Goal: Find specific page/section: Find specific page/section

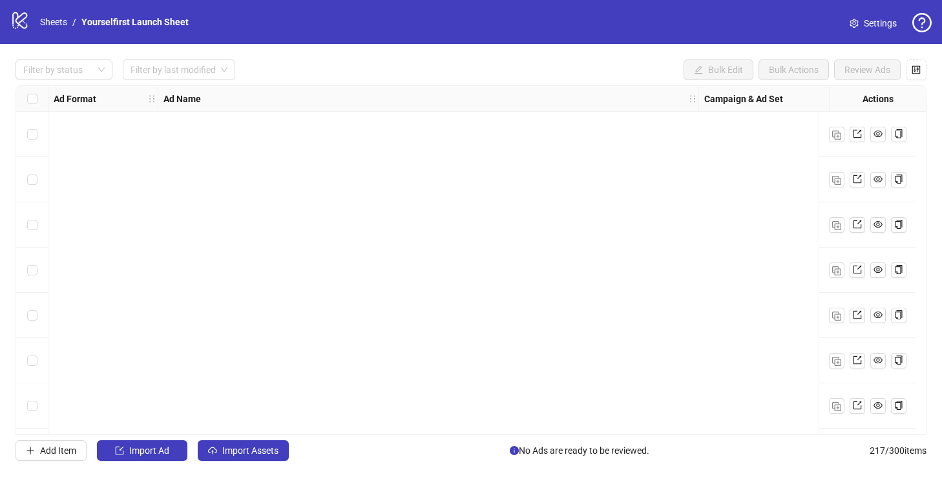
scroll to position [9406, 237]
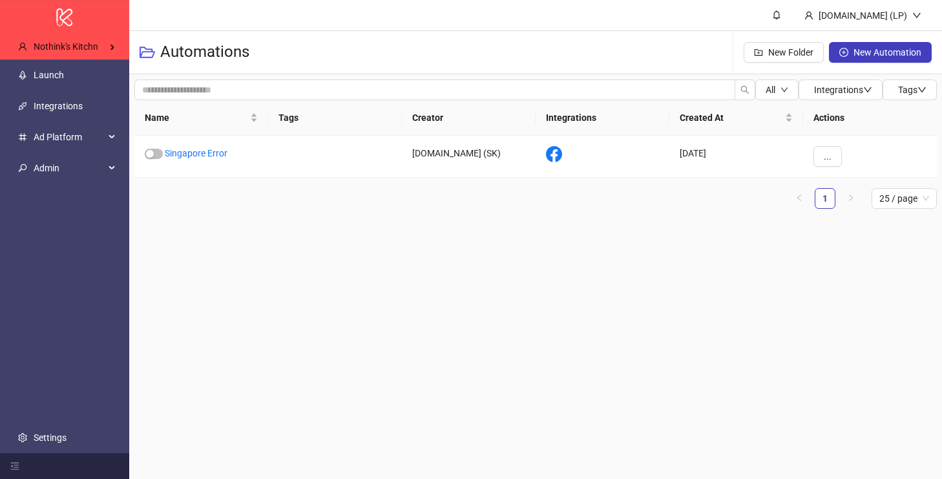
click at [189, 42] on h3 "Automations" at bounding box center [204, 52] width 89 height 21
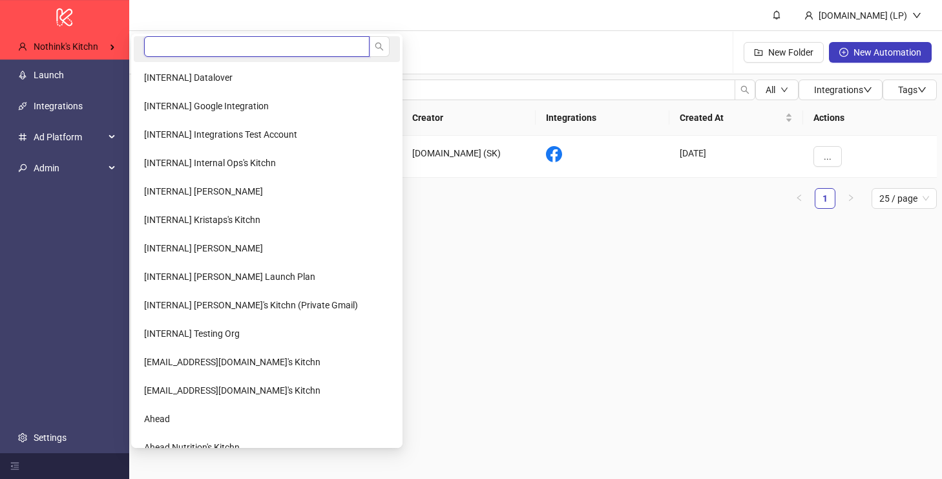
click at [242, 51] on input "search" at bounding box center [256, 46] width 225 height 21
type input "*"
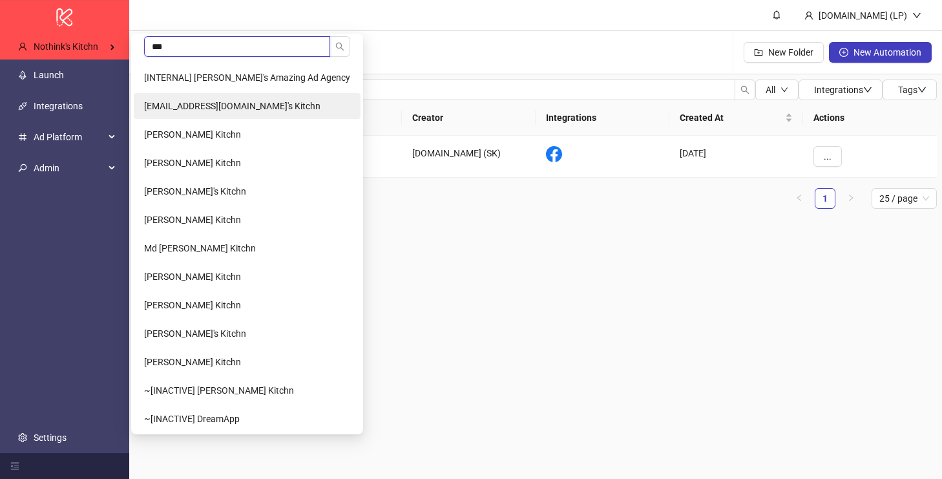
type input "***"
click at [231, 116] on li "ama@w16media.co's Kitchn" at bounding box center [247, 106] width 227 height 26
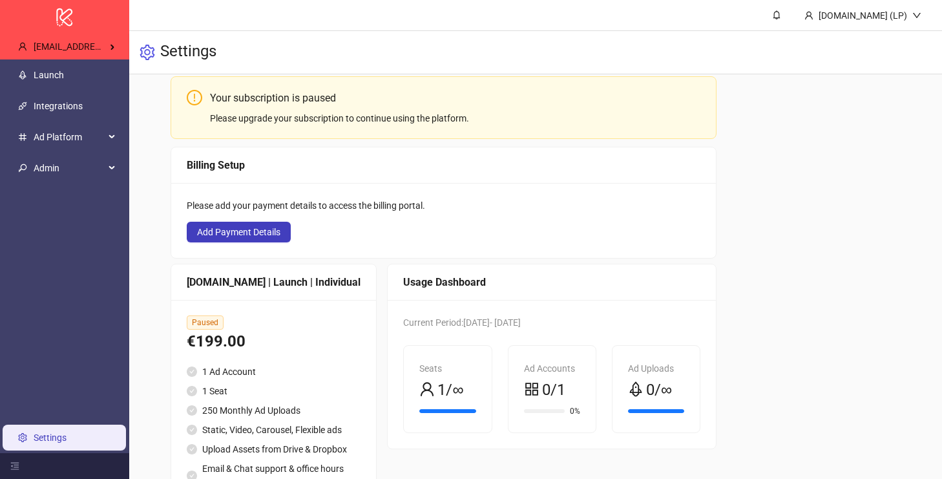
scroll to position [158, 0]
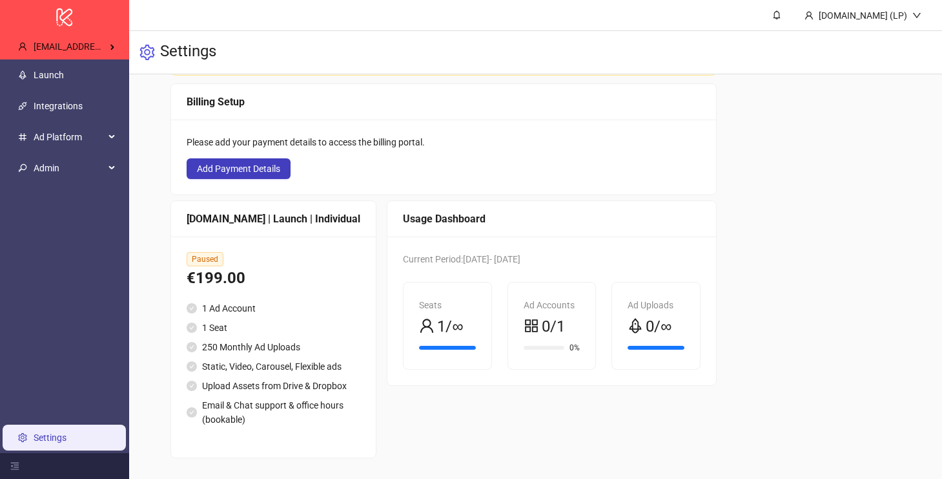
scroll to position [158, 0]
click at [64, 75] on link "Launch" at bounding box center [49, 75] width 30 height 10
